Goal: Complete application form: Complete application form

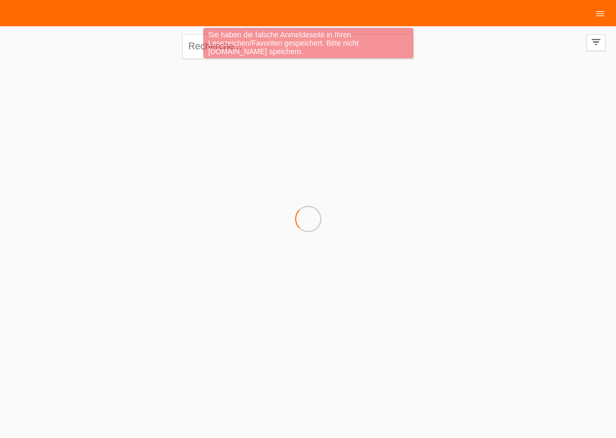
click at [210, 48] on div "Sie haben die falsche Anmeldeseite in Ihren Lesezeichen/Favoriten gespeichert. …" at bounding box center [308, 43] width 210 height 30
click at [190, 50] on div "Sie haben die falsche Anmeldeseite in Ihren Lesezeichen/Favoriten gespeichert. …" at bounding box center [308, 44] width 370 height 33
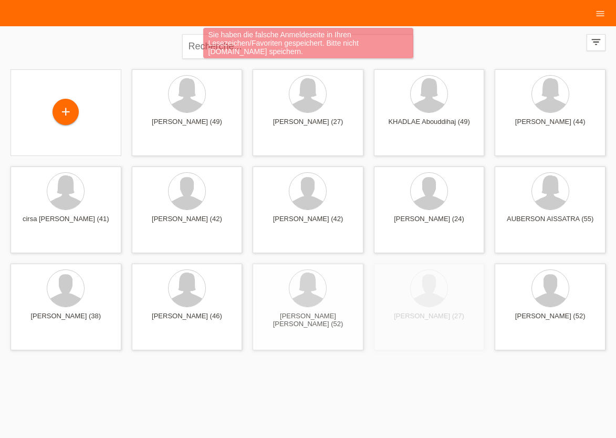
click at [197, 47] on div "Sie haben die falsche Anmeldeseite in Ihren Lesezeichen/Favoriten gespeichert. …" at bounding box center [308, 44] width 370 height 33
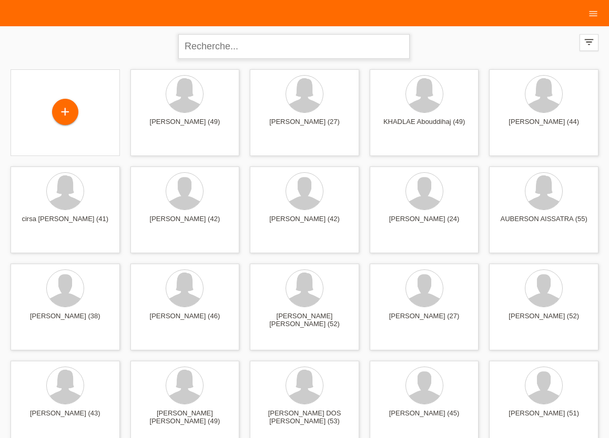
click at [222, 49] on input "text" at bounding box center [293, 46] width 231 height 25
type input "EVELYNE"
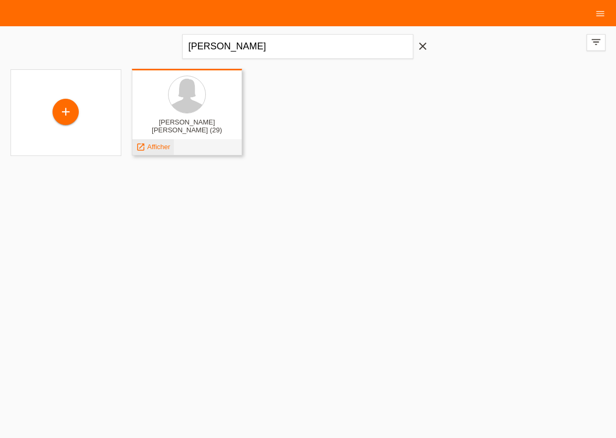
click at [155, 149] on span "Afficher" at bounding box center [158, 147] width 23 height 8
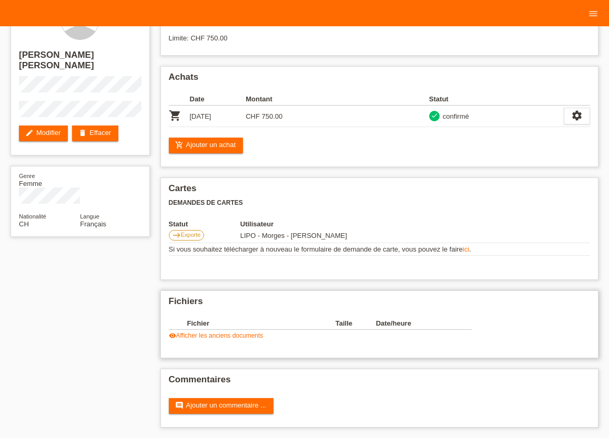
scroll to position [39, 0]
click at [239, 333] on link "visibility Afficher les anciens documents" at bounding box center [216, 335] width 95 height 7
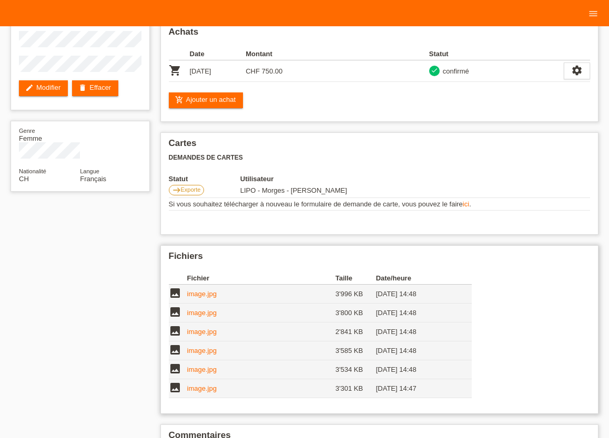
scroll to position [139, 0]
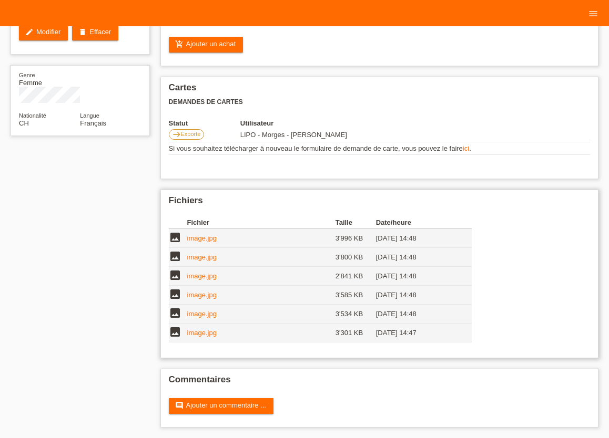
click at [200, 333] on link "image.jpg" at bounding box center [201, 333] width 29 height 8
click at [200, 311] on link "image.jpg" at bounding box center [201, 314] width 29 height 8
click at [207, 296] on link "image.jpg" at bounding box center [201, 295] width 29 height 8
click at [198, 275] on link "image.jpg" at bounding box center [201, 276] width 29 height 8
click at [200, 259] on link "image.jpg" at bounding box center [201, 257] width 29 height 8
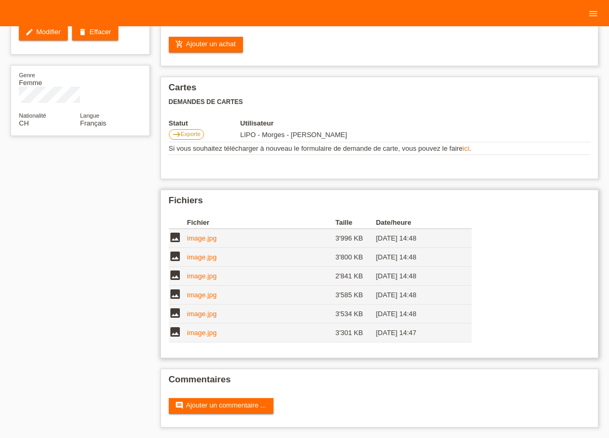
click at [202, 240] on link "image.jpg" at bounding box center [201, 238] width 29 height 8
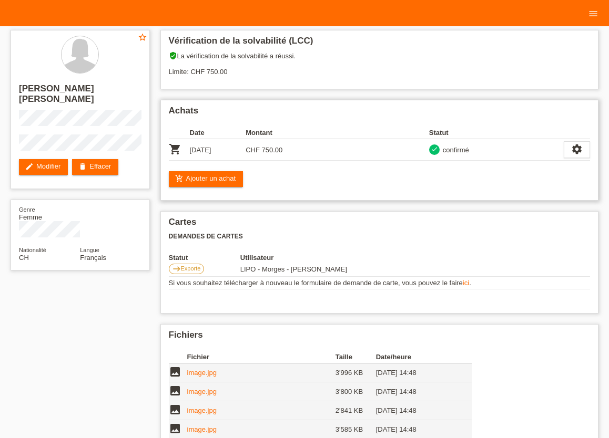
scroll to position [0, 0]
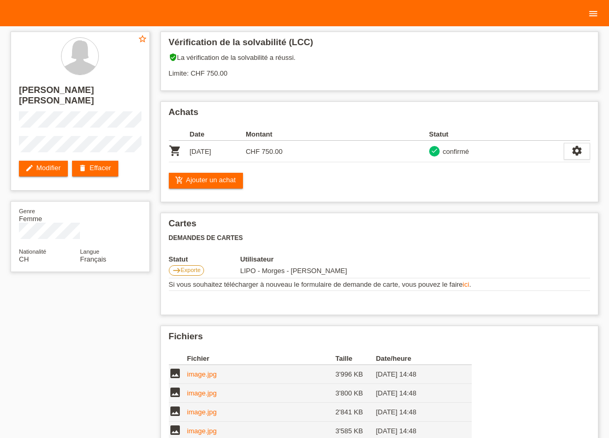
click at [592, 11] on icon "menu" at bounding box center [592, 13] width 11 height 11
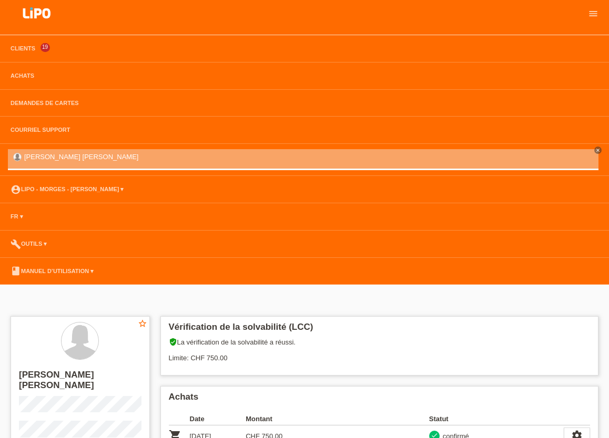
click at [29, 53] on li "Clients 19" at bounding box center [304, 48] width 609 height 27
click at [25, 49] on link "Clients" at bounding box center [22, 48] width 35 height 6
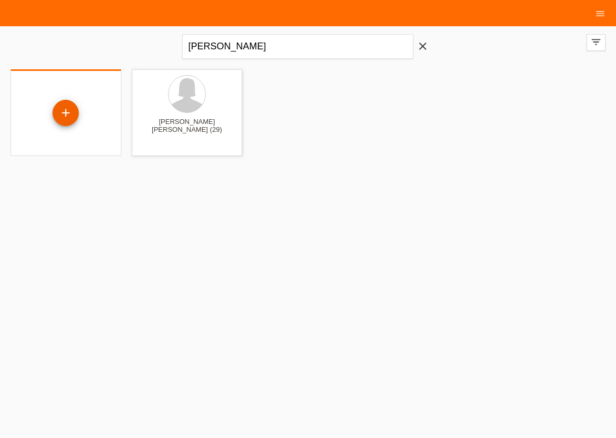
click at [67, 112] on div "+" at bounding box center [66, 113] width 26 height 26
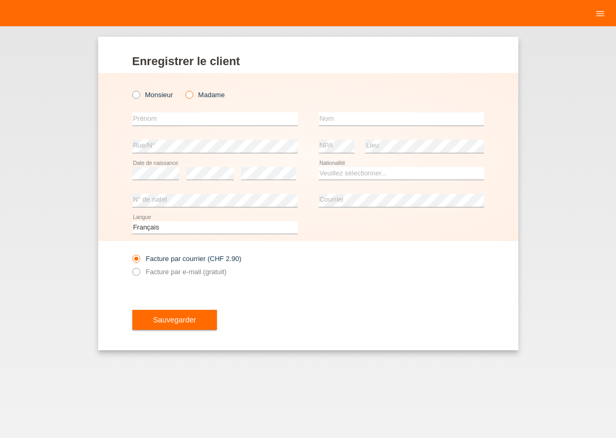
click at [184, 89] on icon at bounding box center [184, 89] width 0 height 0
click at [188, 96] on input "Madame" at bounding box center [188, 94] width 7 height 7
radio input "true"
click at [174, 126] on input "text" at bounding box center [215, 118] width 166 height 13
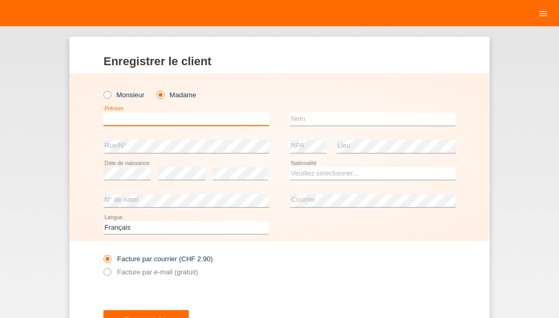
click at [136, 123] on input "text" at bounding box center [187, 118] width 166 height 13
type input "ADIFETE"
type input "AVDILJI"
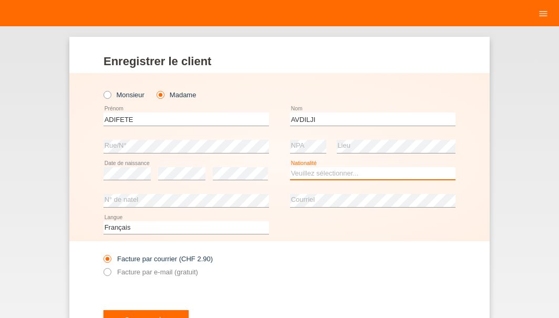
click at [290, 167] on select "Veuillez sélectionner... Suisse Allemagne Autriche Liechtenstein ------------ A…" at bounding box center [373, 173] width 166 height 13
select select "CH"
click at [0, 0] on option "Suisse" at bounding box center [0, 0] width 0 height 0
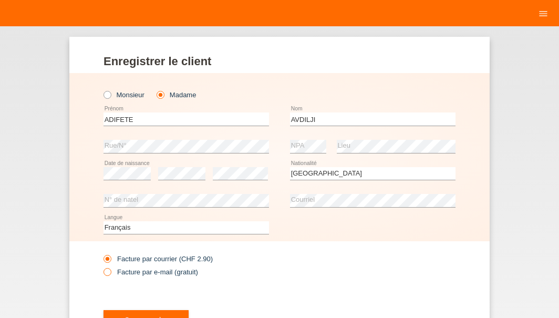
click at [102, 266] on icon at bounding box center [102, 266] width 0 height 0
click at [105, 273] on input "Facture par e-mail (gratuit)" at bounding box center [107, 274] width 7 height 13
radio input "true"
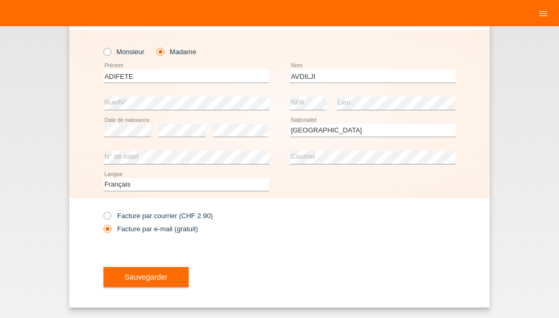
scroll to position [44, 0]
click at [153, 270] on button "Sauvegarder" at bounding box center [146, 277] width 85 height 20
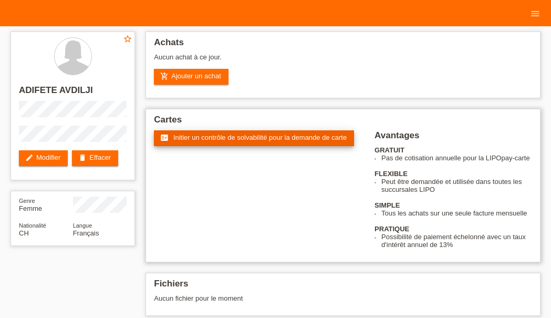
click at [198, 136] on span "Initier un contrôle de solvabilité pour la demande de carte" at bounding box center [259, 137] width 173 height 8
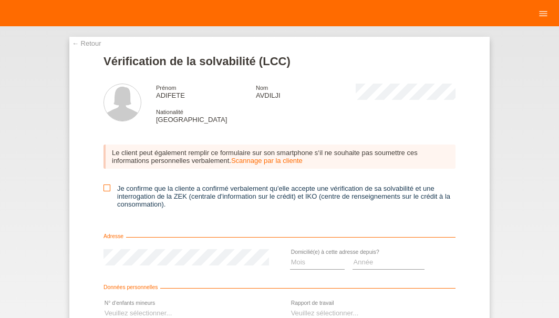
click at [104, 189] on icon at bounding box center [107, 187] width 7 height 7
click at [104, 189] on input "Je confirme que la cliente a confirmé verbalement qu'elle accepte une vérificat…" at bounding box center [107, 187] width 7 height 7
checkbox input "true"
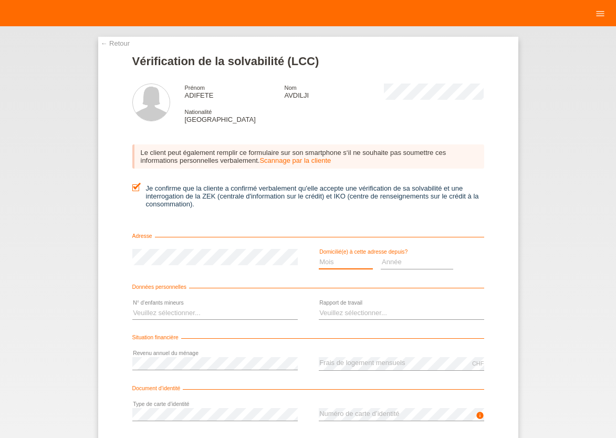
click at [319, 256] on select "Mois 01 02 03 04 05 06 07 08 09 10" at bounding box center [346, 262] width 55 height 13
select select "03"
click at [0, 0] on option "03" at bounding box center [0, 0] width 0 height 0
click at [381, 256] on select "Année 2025 2024 2023 2022 2021 2020 2019 2018 2017 2016 2015 2014 2013 2012 201…" at bounding box center [417, 262] width 73 height 13
select select "2012"
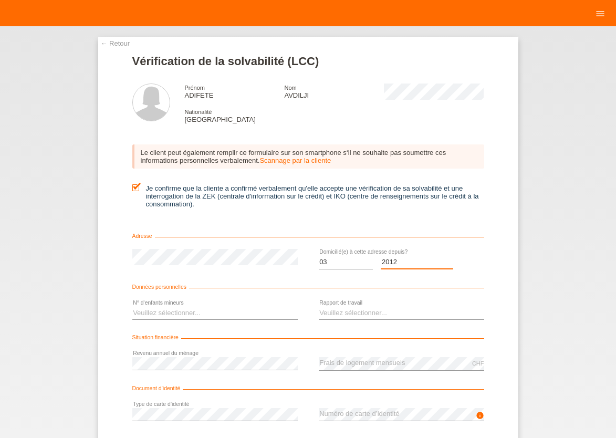
click at [0, 0] on option "2012" at bounding box center [0, 0] width 0 height 0
click at [132, 307] on select "Veuillez sélectionner... 0 1 2 3 4 5 6 7 8 9" at bounding box center [215, 313] width 166 height 13
select select "0"
click at [0, 0] on option "0" at bounding box center [0, 0] width 0 height 0
click at [319, 307] on select "Veuillez sélectionner... A durée indéterminée A durée déterminée Apprenti/étudi…" at bounding box center [402, 313] width 166 height 13
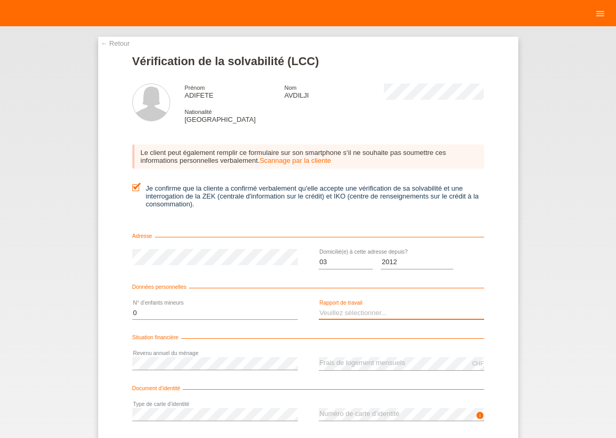
select select "UNLIMITED"
click at [0, 0] on option "A durée indéterminée" at bounding box center [0, 0] width 0 height 0
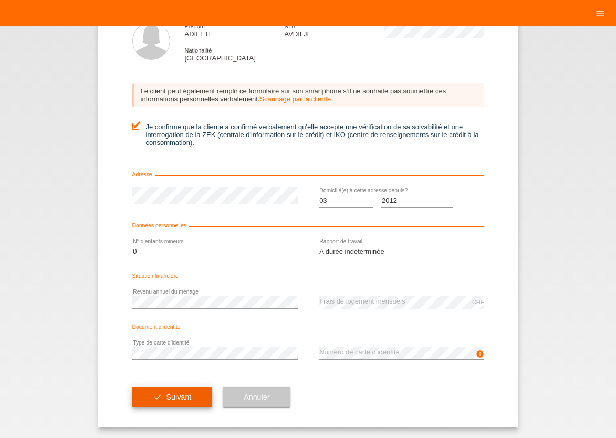
click at [160, 317] on button "check Suivant" at bounding box center [172, 397] width 80 height 20
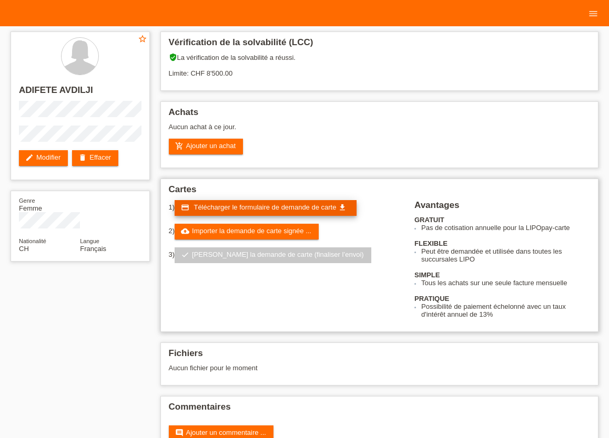
click at [261, 210] on span "Télécharger le formulaire de demande de carte" at bounding box center [264, 207] width 142 height 8
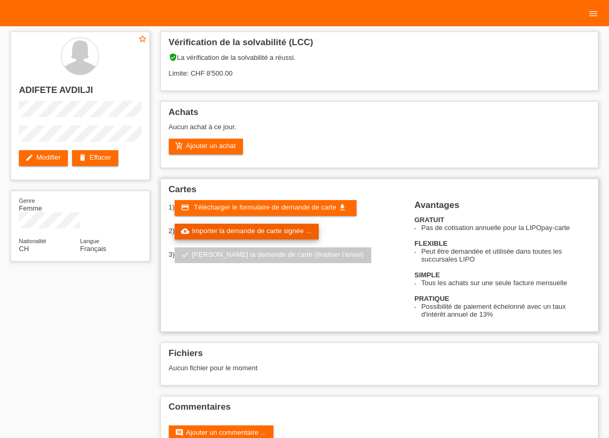
click at [211, 234] on link "cloud_upload Importer la demande de carte signée ..." at bounding box center [246, 232] width 144 height 16
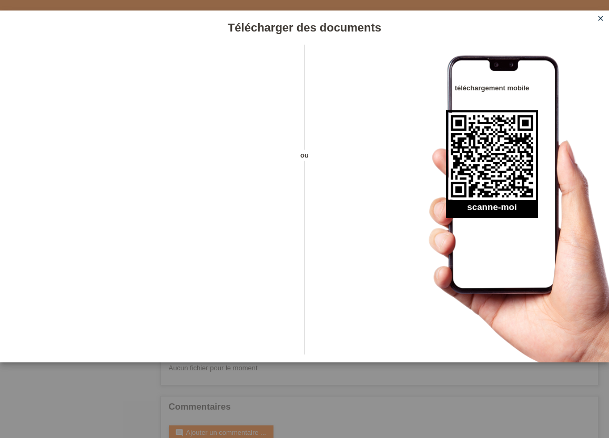
click at [598, 19] on icon "close" at bounding box center [600, 18] width 8 height 8
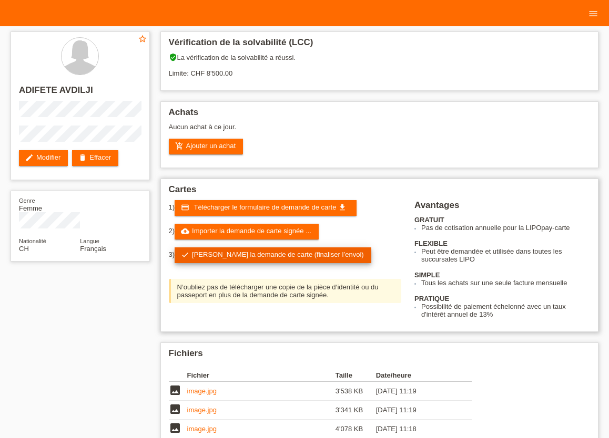
click at [242, 257] on link "check Soumettre la demande de carte (finaliser l’envoi)" at bounding box center [272, 255] width 197 height 16
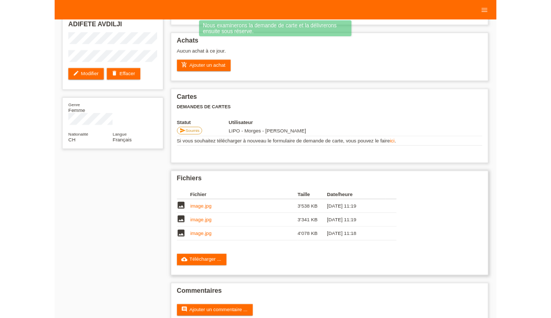
scroll to position [81, 0]
